Goal: Find specific page/section: Find specific page/section

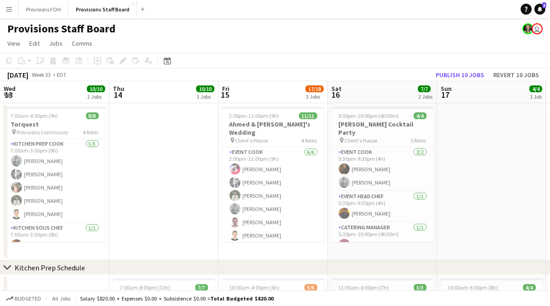
scroll to position [0, 392]
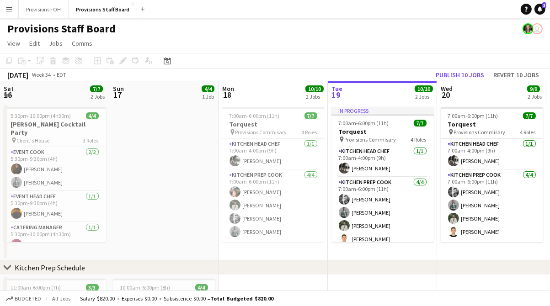
scroll to position [0, 219]
